Goal: Task Accomplishment & Management: Manage account settings

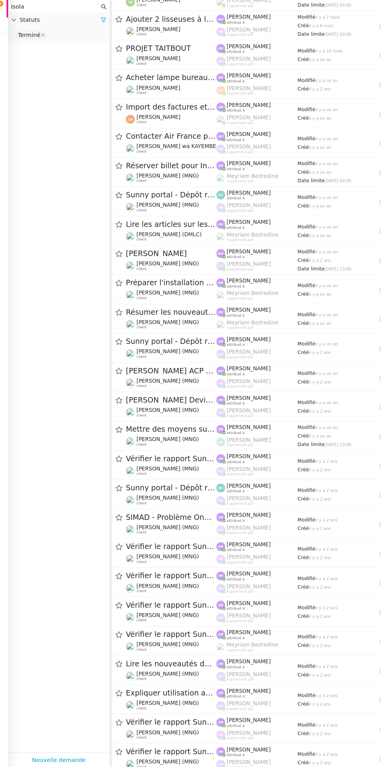
click at [66, 157] on app-tickets-filter "Isola Statuts Terminé" at bounding box center [73, 395] width 97 height 718
click at [64, 68] on input at bounding box center [65, 68] width 2 height 8
click at [14, 45] on img at bounding box center [13, 42] width 11 height 11
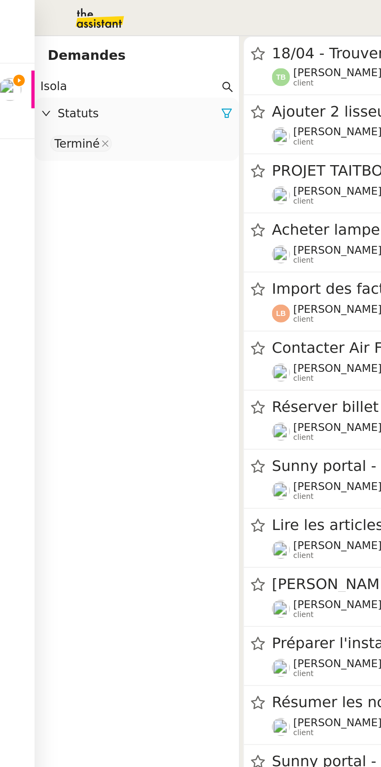
click at [24, 43] on div at bounding box center [24, 42] width 2 height 18
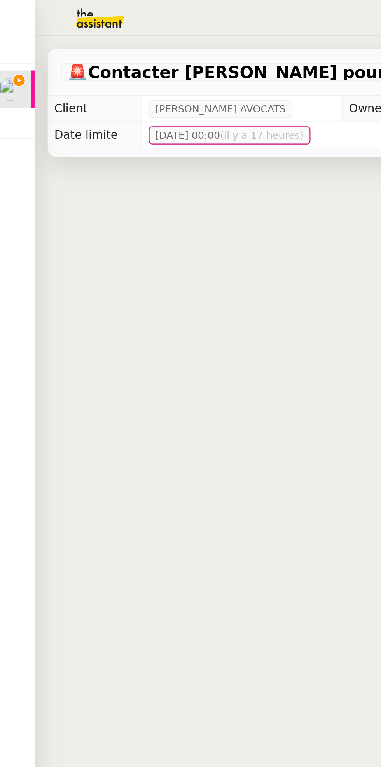
scroll to position [0, 0]
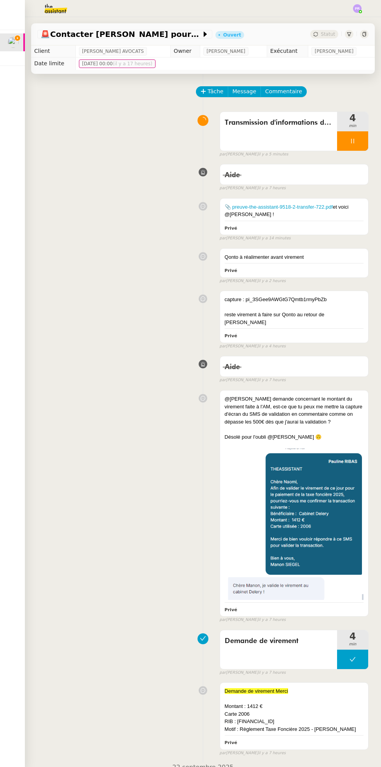
click at [17, 38] on icon at bounding box center [17, 37] width 5 height 5
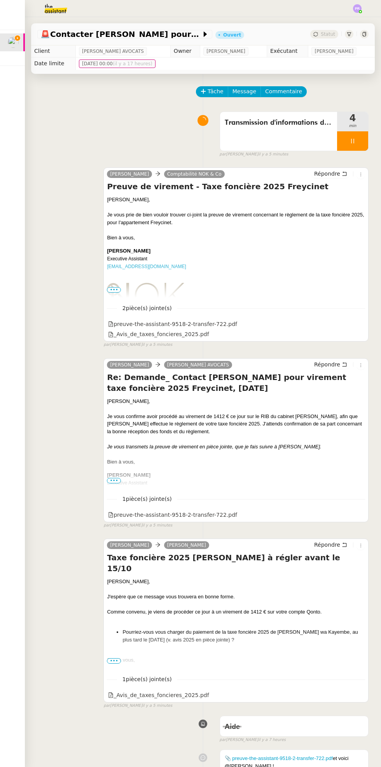
click at [352, 140] on icon at bounding box center [352, 141] width 6 height 6
click at [360, 140] on icon at bounding box center [360, 141] width 6 height 6
click at [325, 30] on div "Statut" at bounding box center [324, 34] width 28 height 9
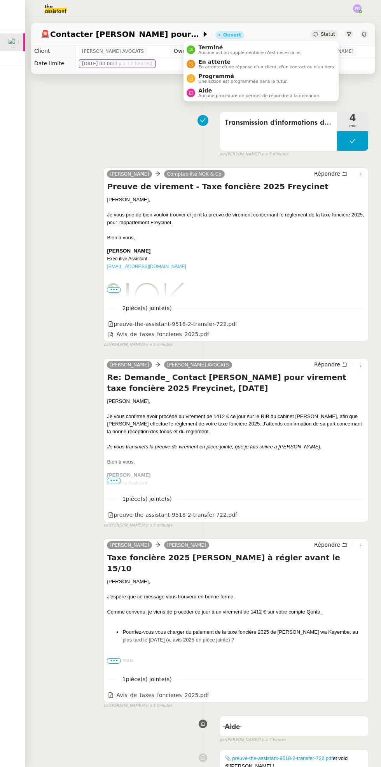
click at [263, 68] on span "En attente d'une réponse d'un client, d'un contact ou d'un tiers." at bounding box center [266, 67] width 137 height 4
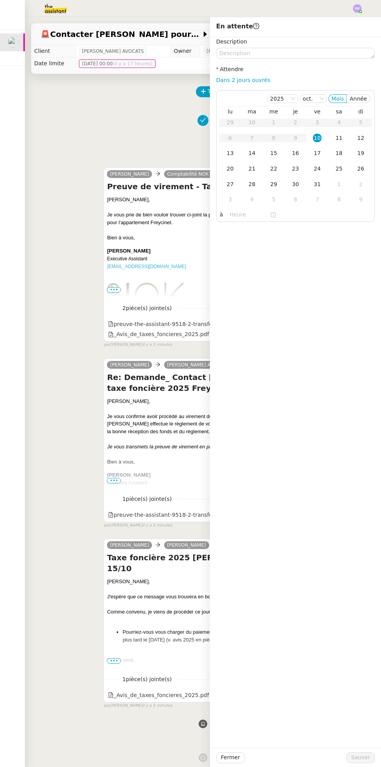
click at [239, 156] on td "13" at bounding box center [230, 154] width 22 height 16
click at [368, 759] on span "Sauver" at bounding box center [360, 757] width 19 height 9
